Goal: Communication & Community: Answer question/provide support

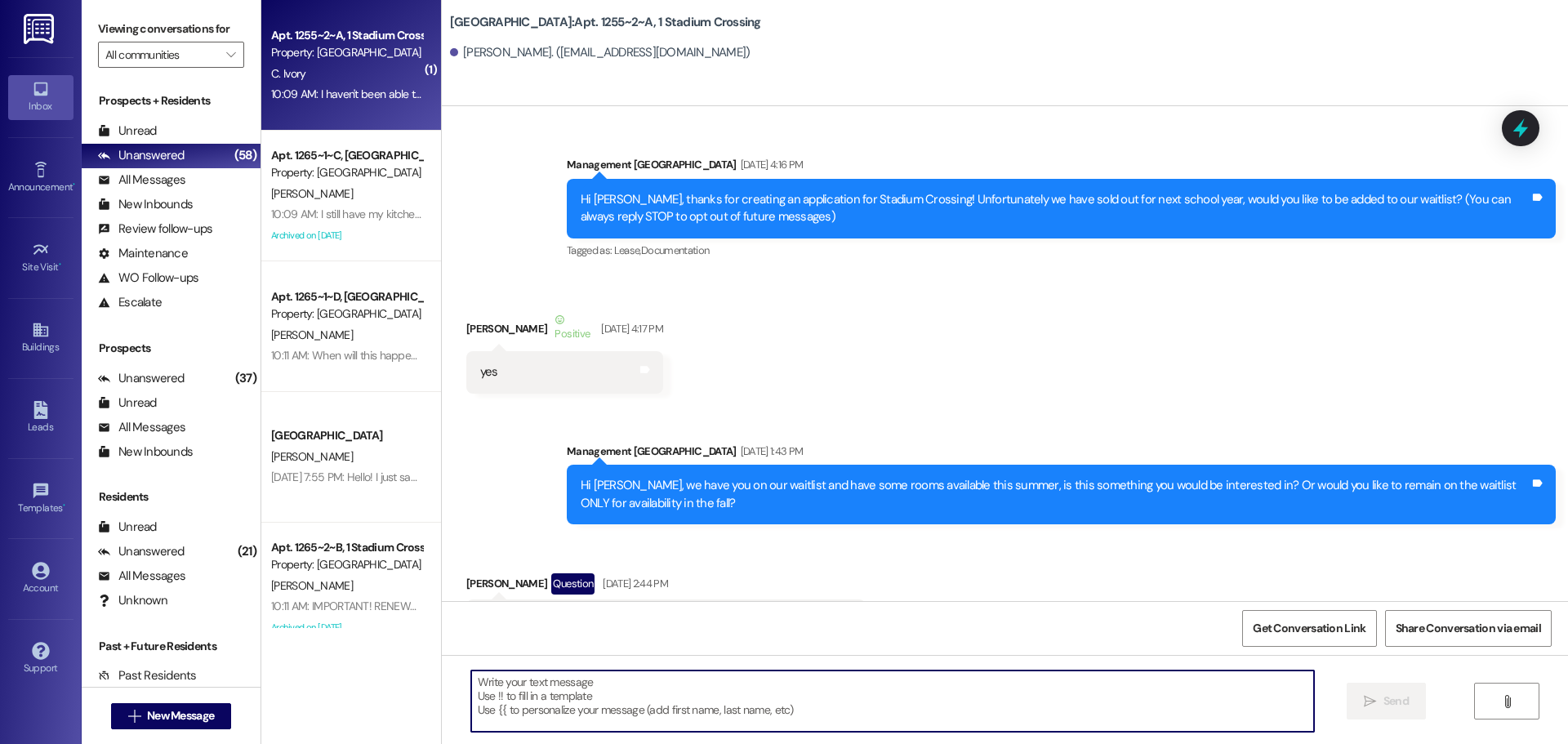
scroll to position [30092, 0]
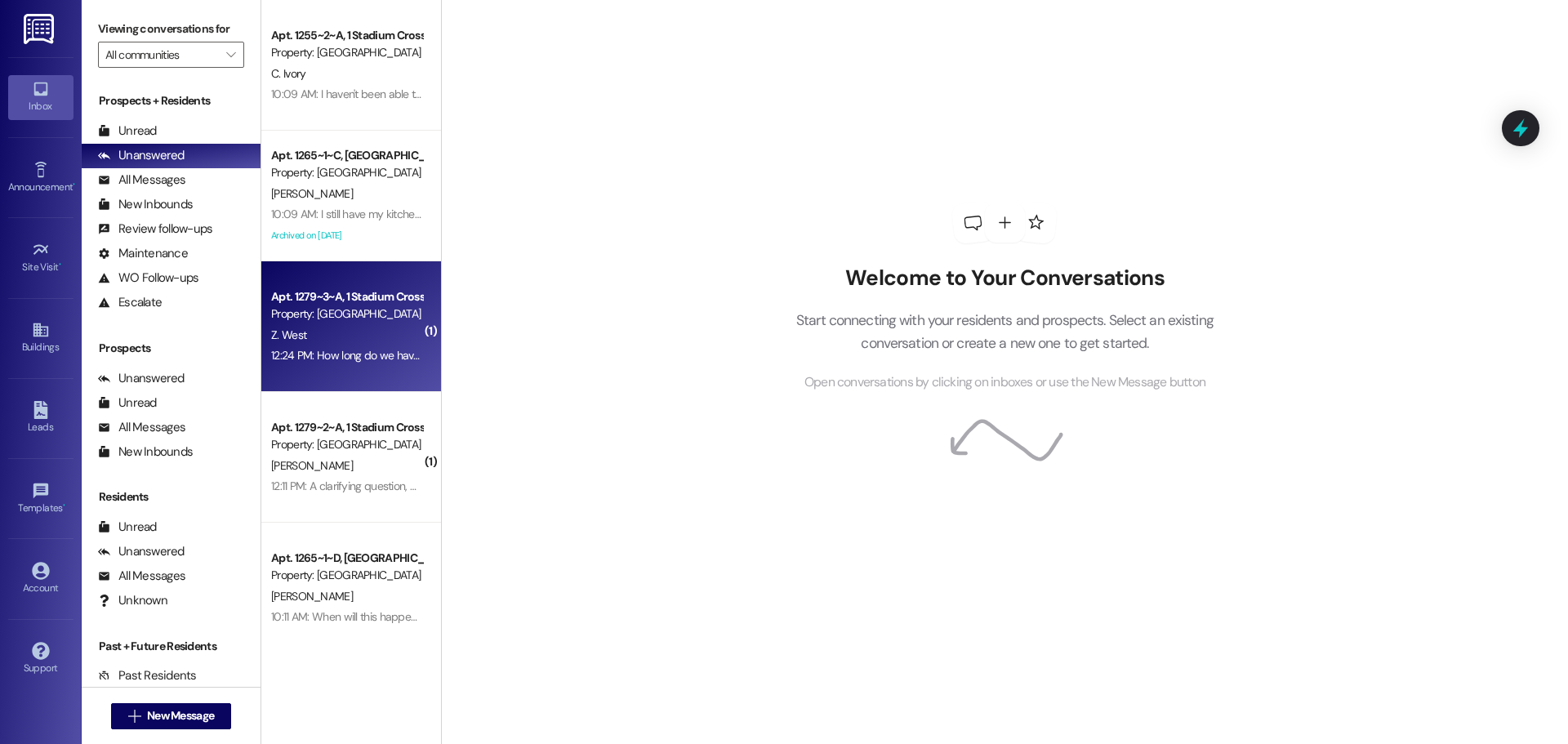
click at [385, 360] on div "12:24 PM: How long do we have to do that today? 12:24 PM: How long do we have t…" at bounding box center [388, 355] width 235 height 15
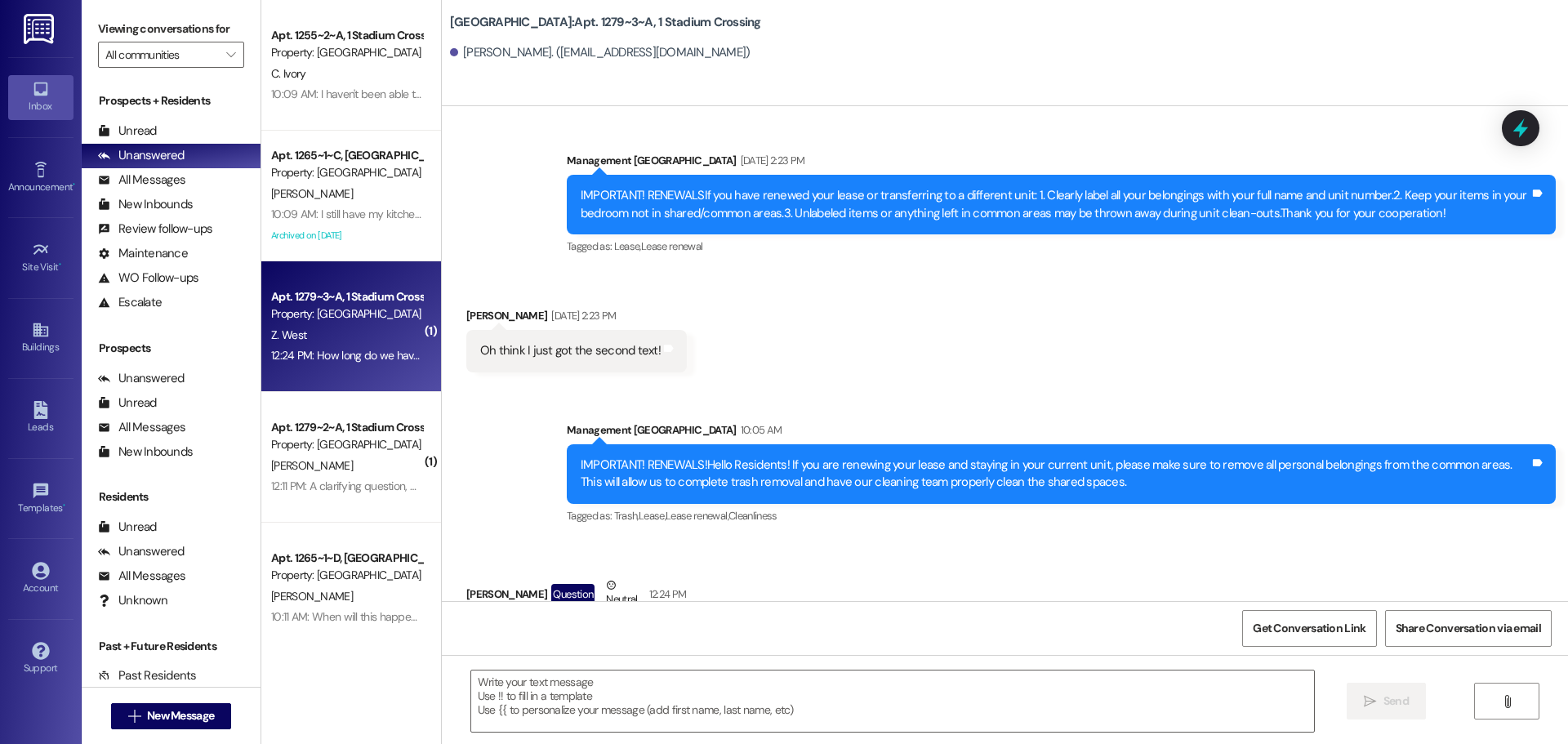
scroll to position [12101, 0]
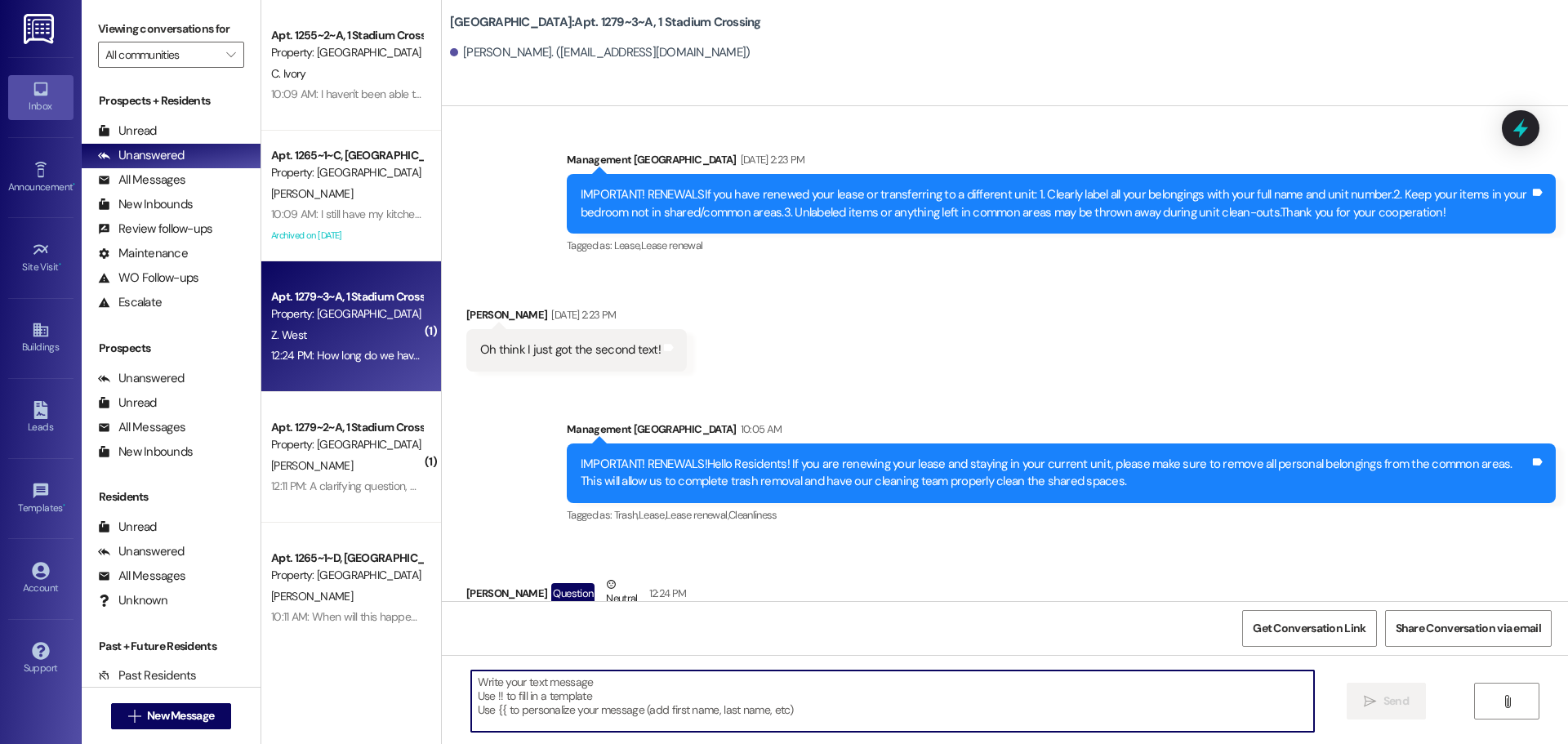
click at [749, 708] on textarea at bounding box center [893, 701] width 843 height 61
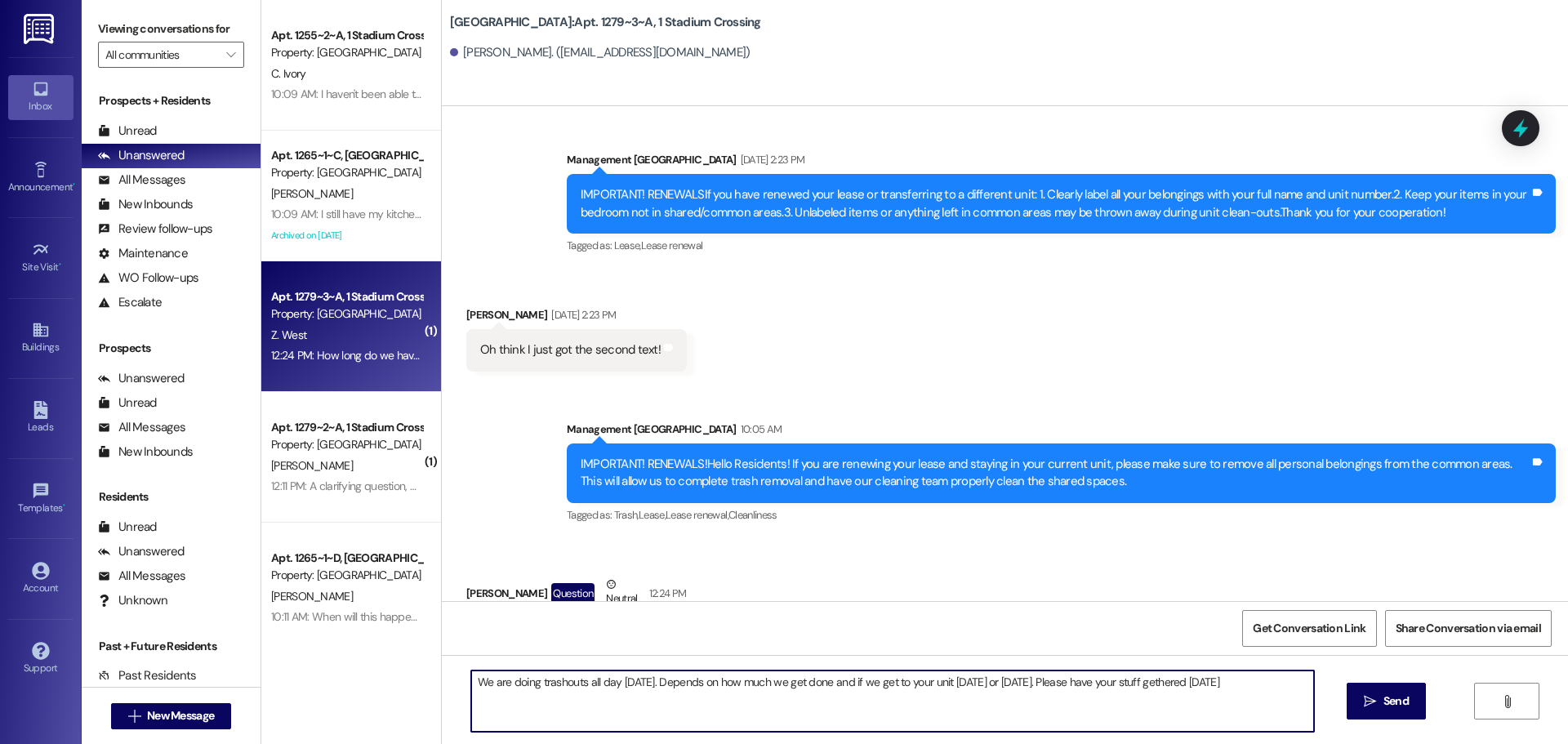
click at [1146, 671] on textarea "We are doing trashouts all day today. Depends on how much we get done and if we…" at bounding box center [893, 701] width 843 height 61
click at [545, 680] on textarea "We are doing trashouts all day today. Depends on how much we get done and if we…" at bounding box center [893, 701] width 843 height 61
click at [565, 680] on textarea "We are doing trashouts all day today. Depends on how much we get done and if we…" at bounding box center [893, 701] width 843 height 61
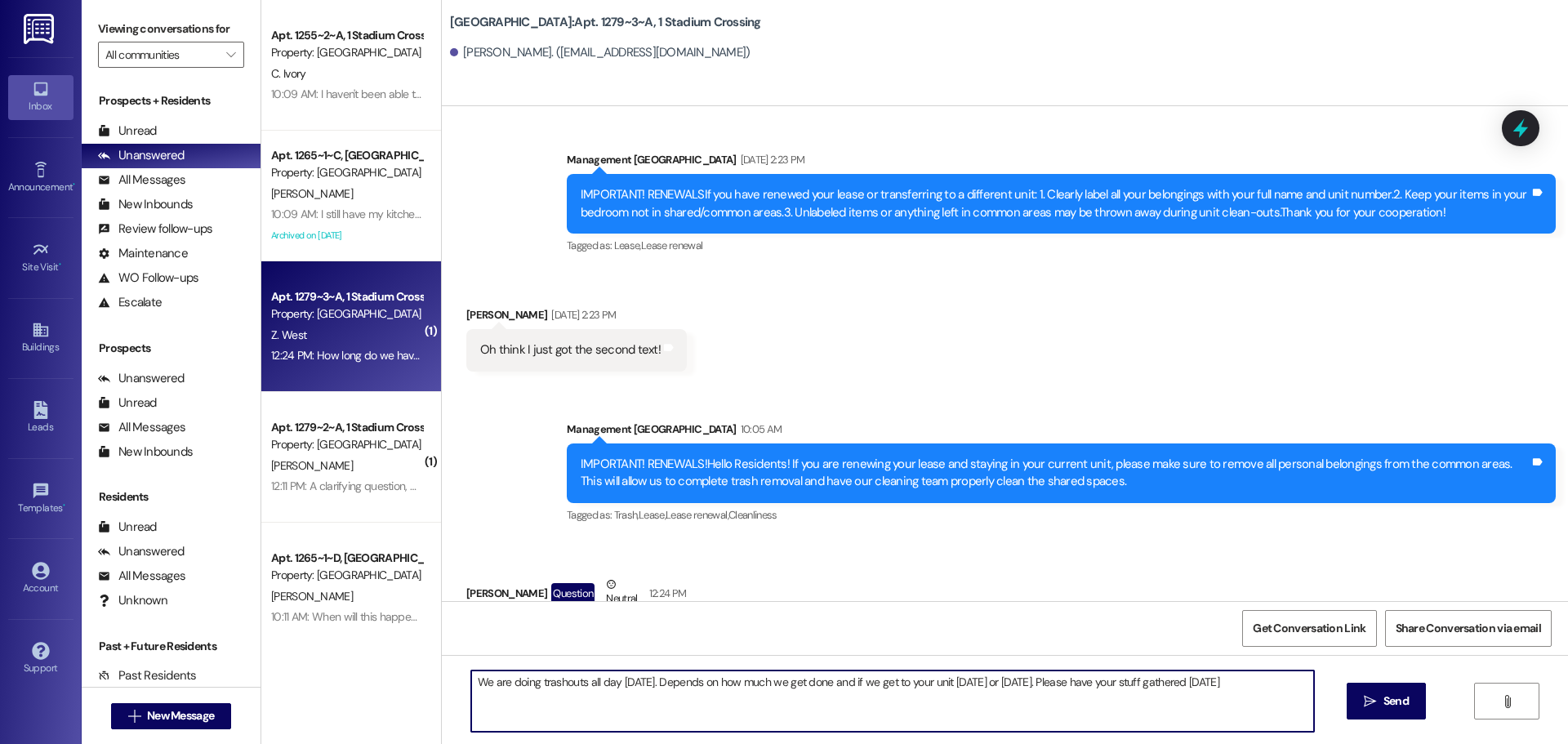
click at [553, 683] on textarea "We are doing trashouts all day today. Depends on how much we get done and if we…" at bounding box center [893, 701] width 843 height 61
click at [576, 693] on textarea "We are doing trash outs all day today. Depends on how much we get done and if w…" at bounding box center [893, 701] width 843 height 61
click at [798, 696] on textarea "We are doing trash outs all day today. Depends on how much we get done and if w…" at bounding box center [893, 701] width 843 height 61
click at [1208, 693] on textarea "We are doing trash outs all day today. Depends on how much we get done and if w…" at bounding box center [893, 701] width 843 height 61
type textarea "We are doing trash outs all day today. Depends on how much we get done and if w…"
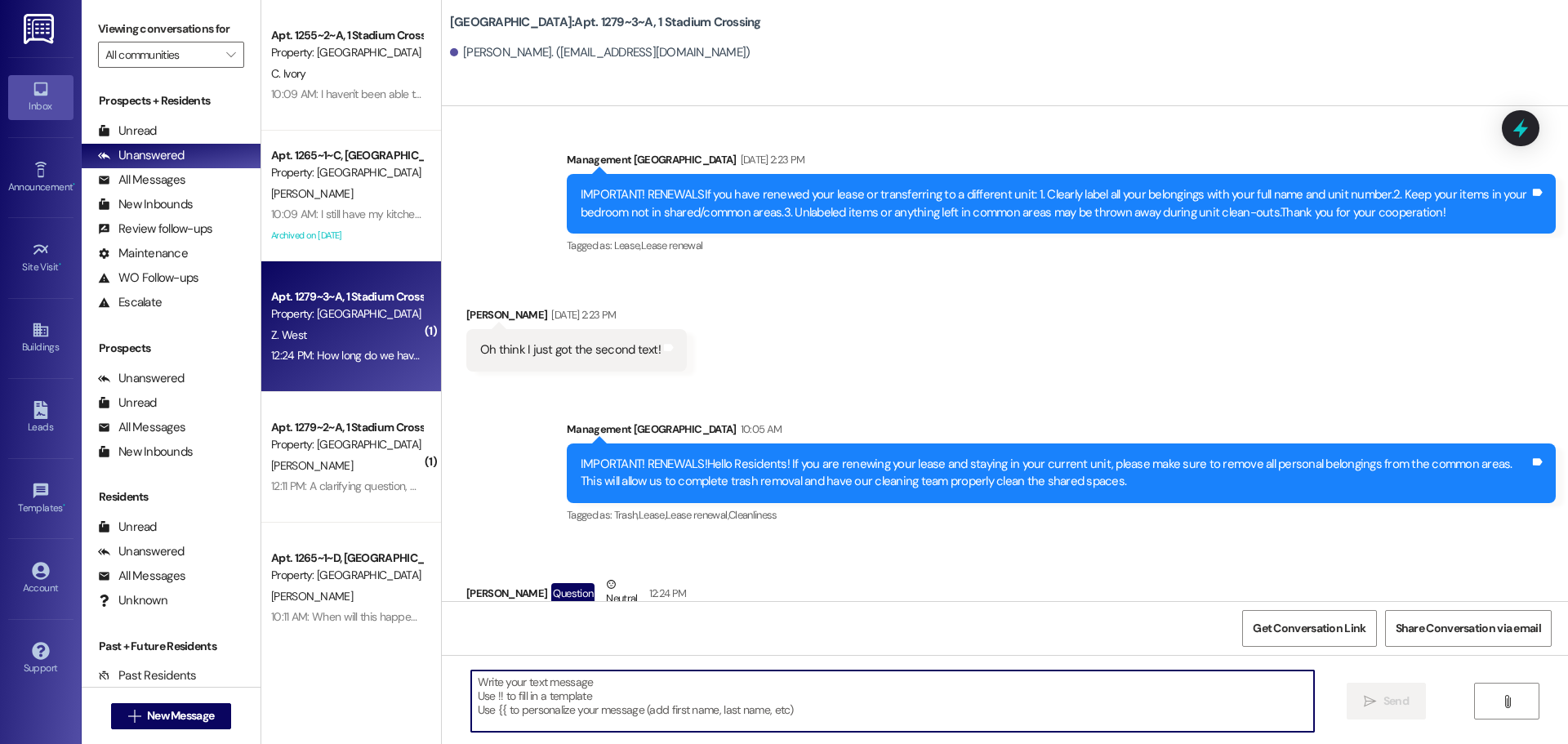
scroll to position [12100, 0]
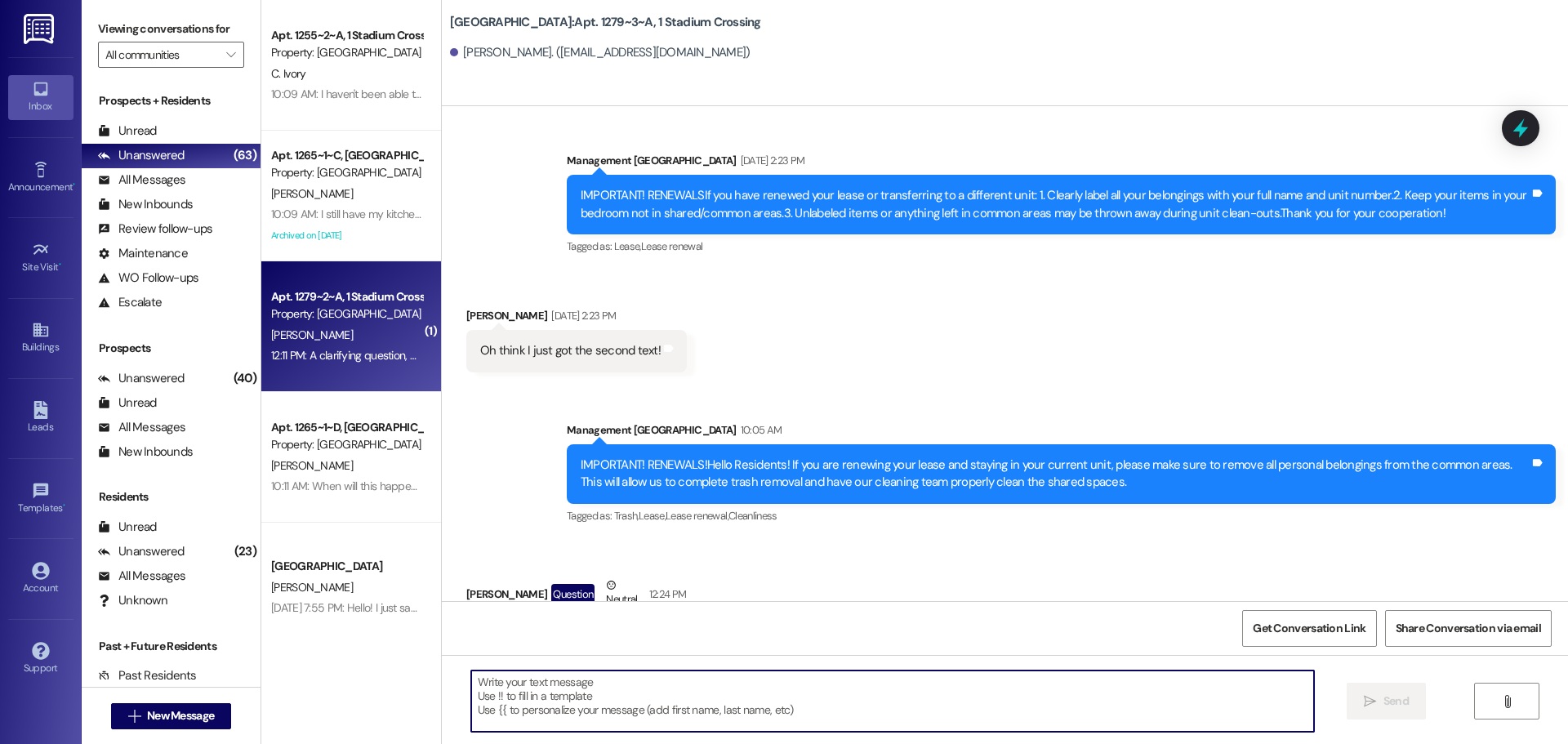
click at [380, 321] on div "Property: [GEOGRAPHIC_DATA]" at bounding box center [346, 314] width 151 height 17
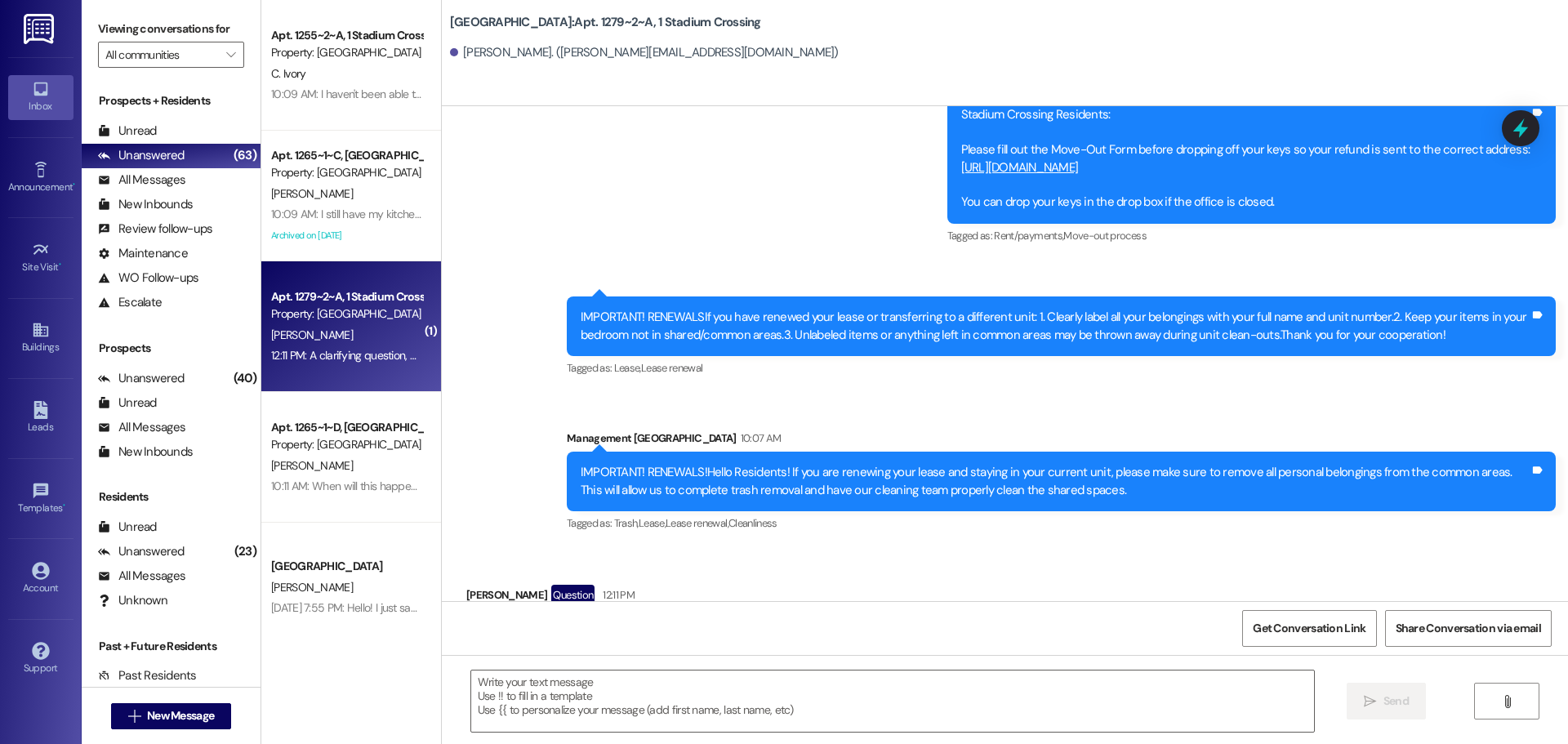
scroll to position [24435, 0]
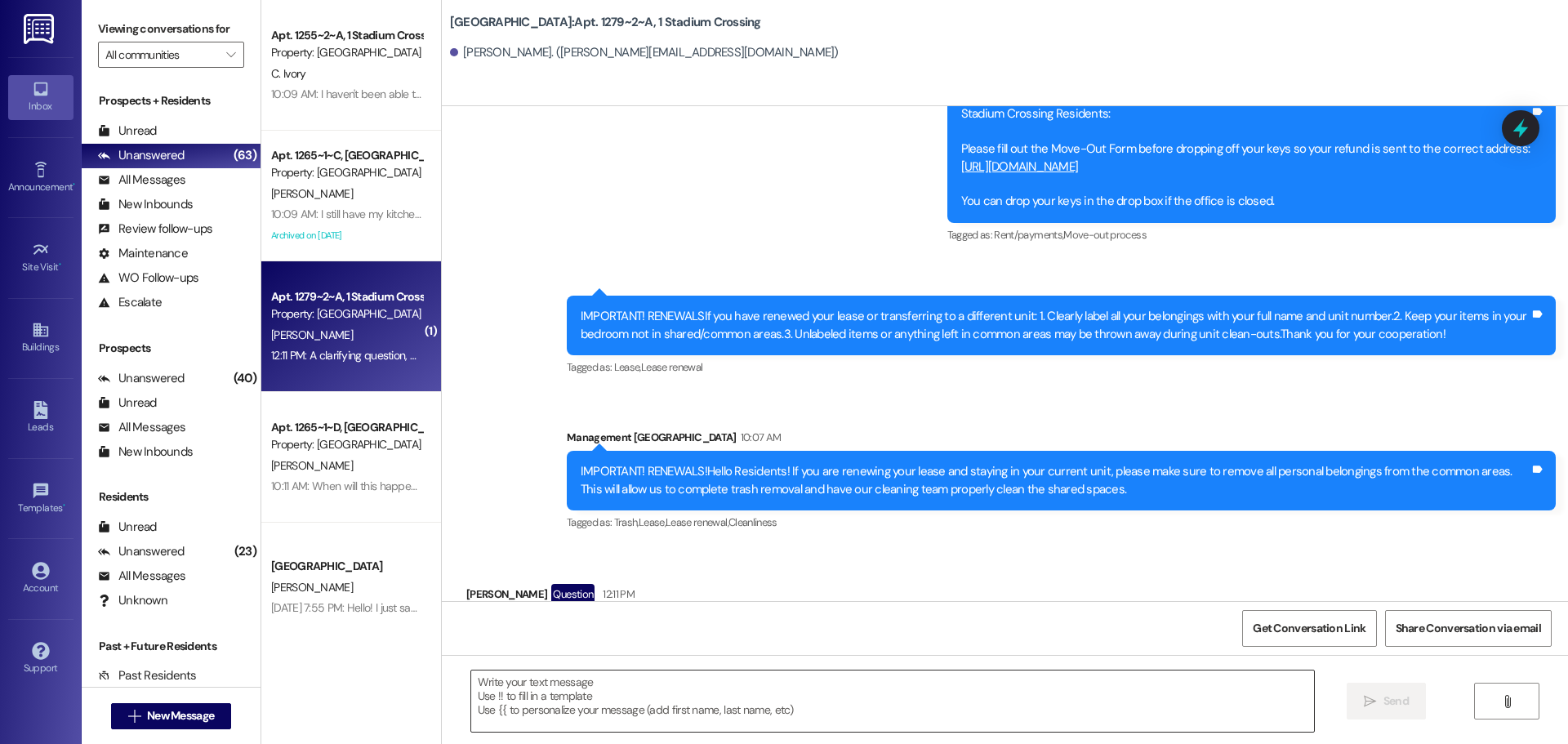
click at [823, 718] on textarea at bounding box center [893, 701] width 843 height 61
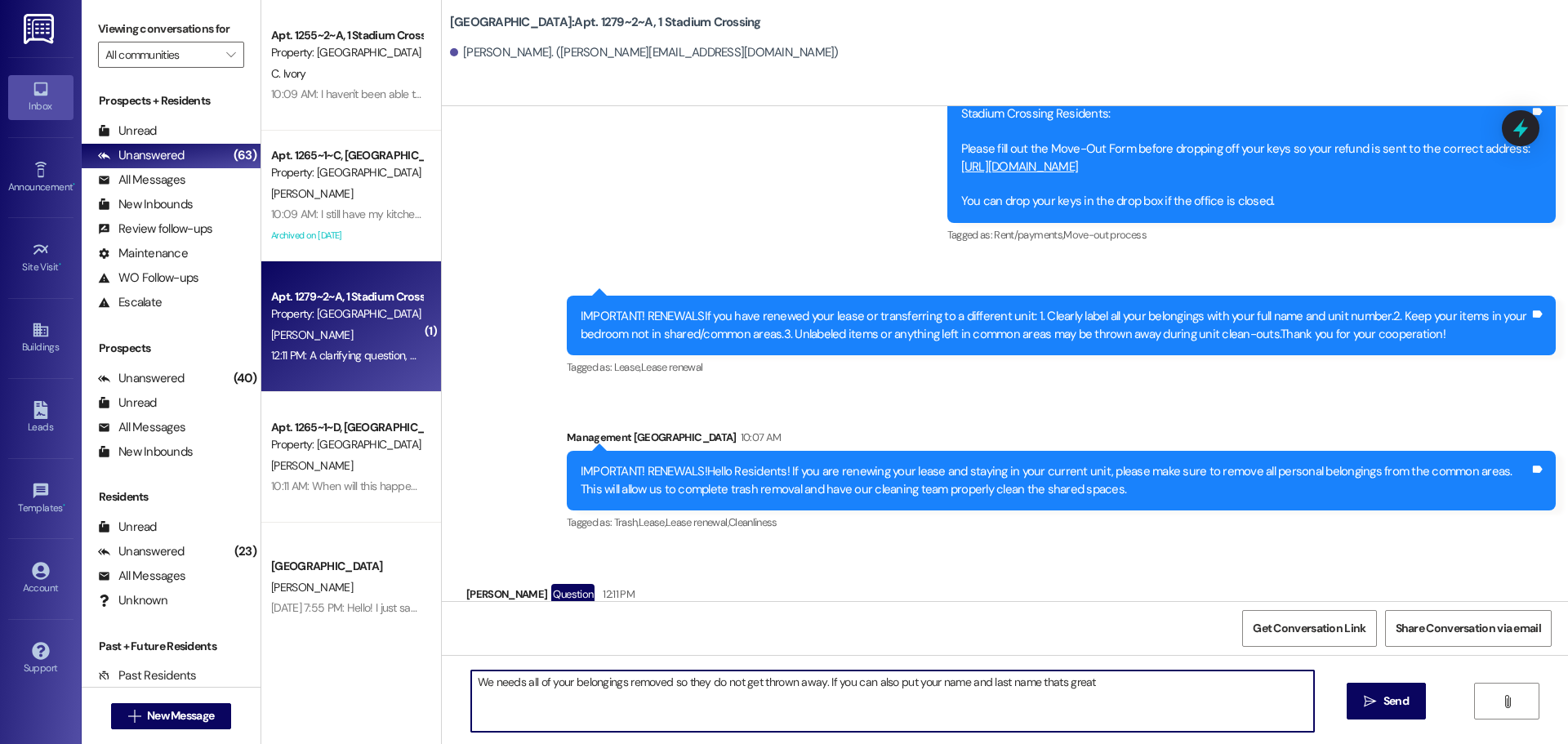
click at [1048, 682] on textarea "We needs all of your belongings removed so they do not get thrown away. If you …" at bounding box center [893, 701] width 843 height 61
type textarea "We needs all of your belongings removed so they do not get thrown away. If you …"
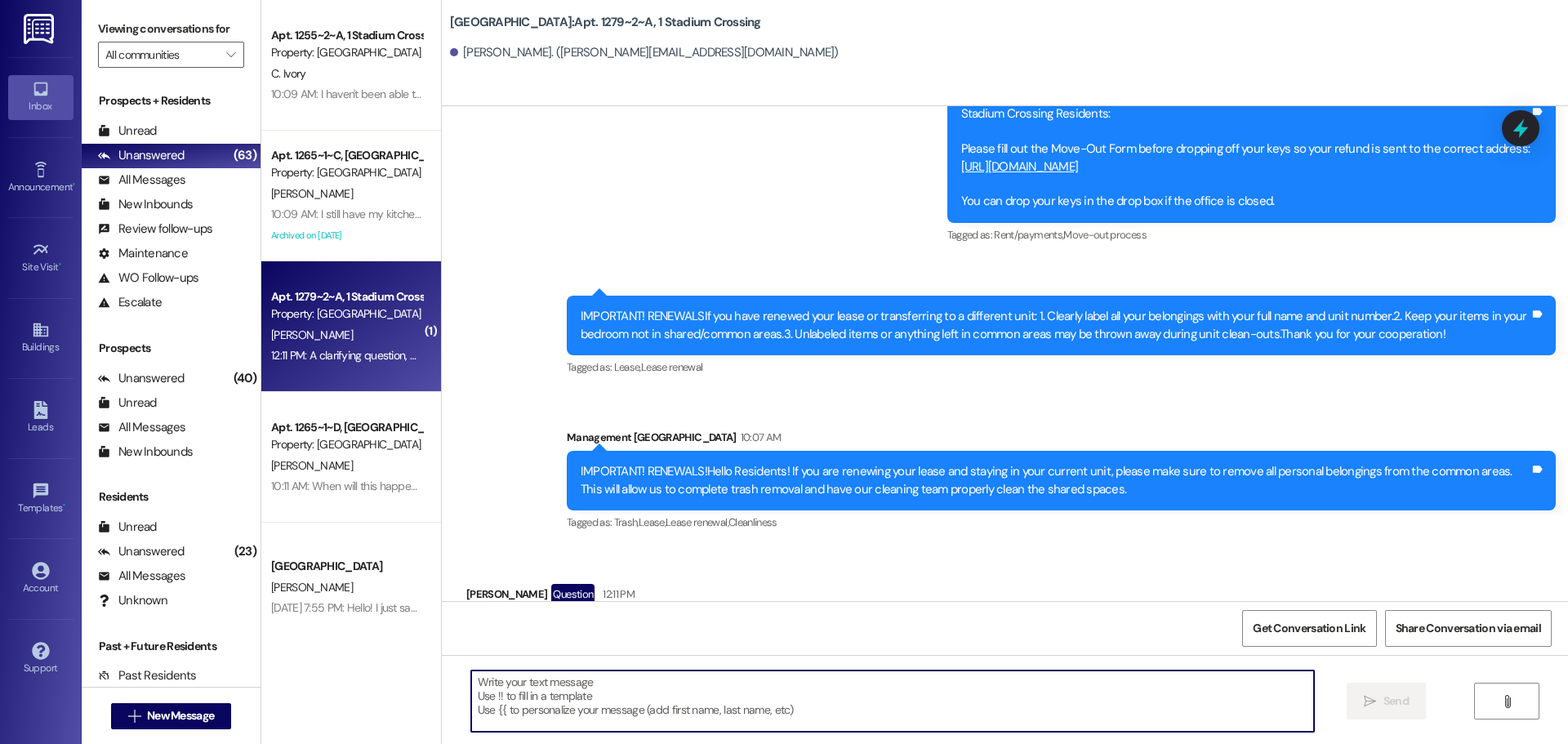
scroll to position [24434, 0]
